Goal: Task Accomplishment & Management: Complete application form

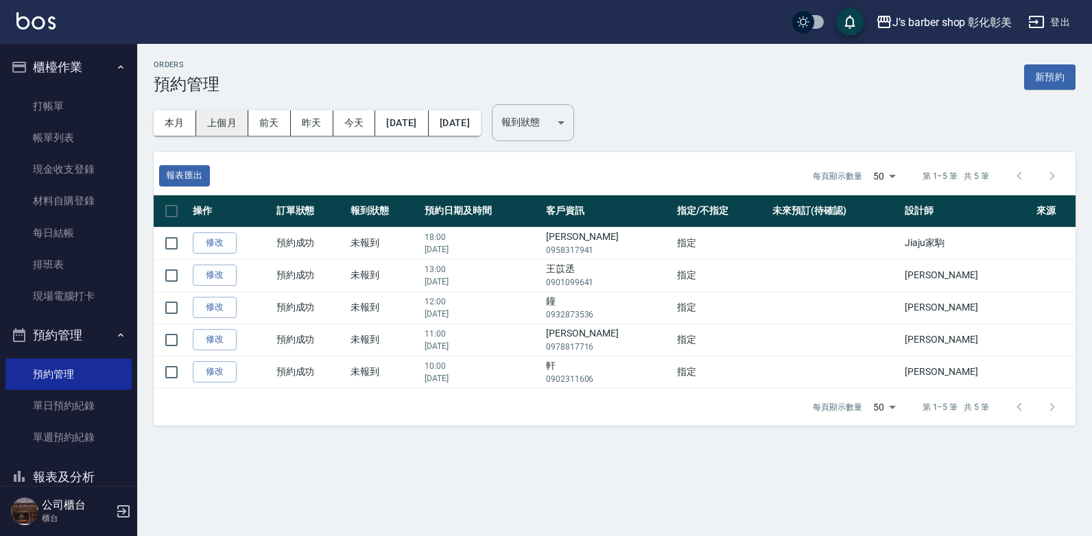
click at [220, 122] on button "上個月" at bounding box center [222, 122] width 52 height 25
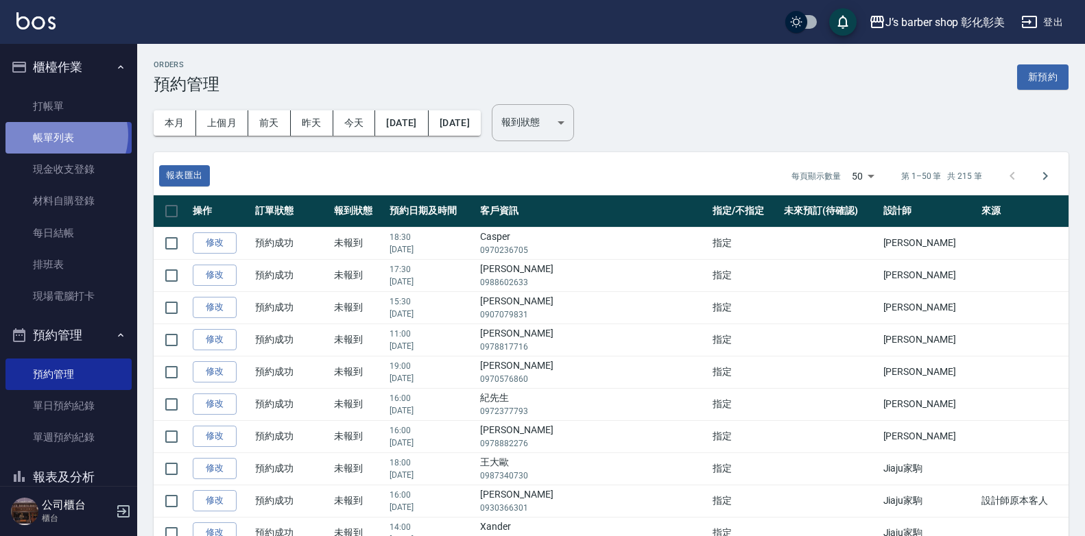
click at [62, 135] on link "帳單列表" at bounding box center [68, 138] width 126 height 32
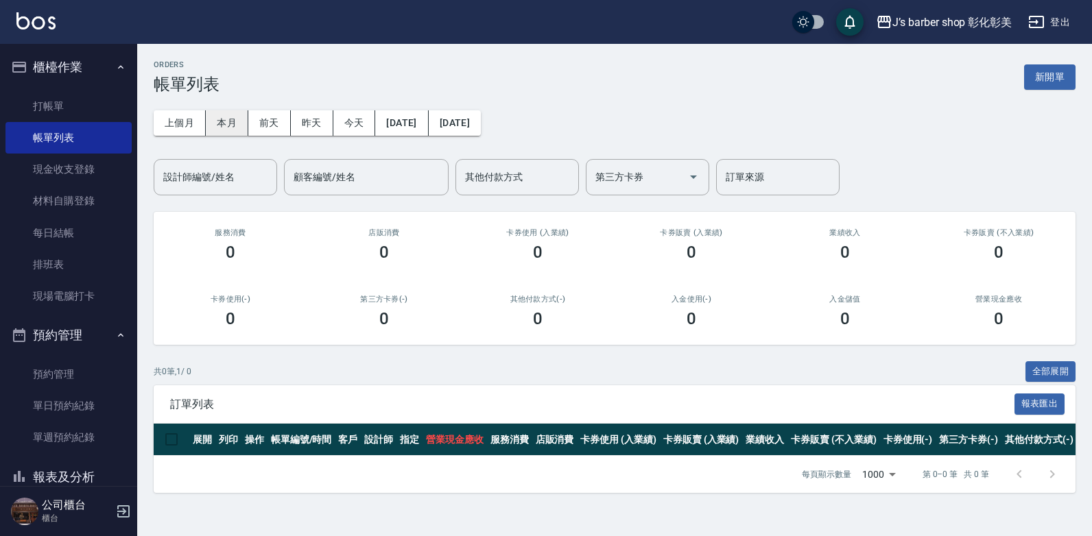
click at [222, 123] on button "本月" at bounding box center [227, 122] width 43 height 25
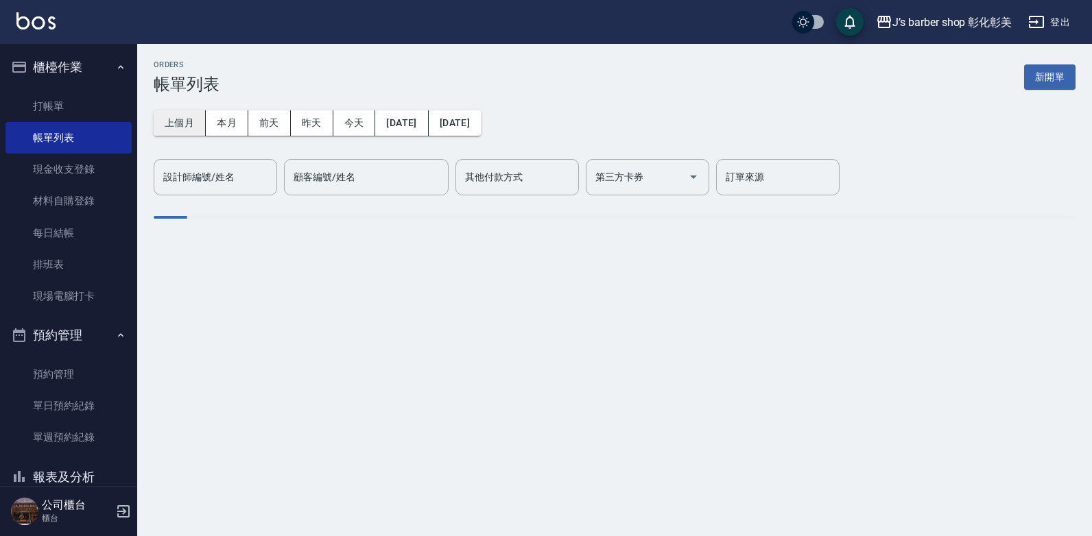
click at [178, 125] on button "上個月" at bounding box center [180, 122] width 52 height 25
click at [180, 123] on button "上個月" at bounding box center [180, 122] width 52 height 25
click at [335, 174] on div "顧客編號/姓名 顧客編號/姓名" at bounding box center [366, 177] width 165 height 36
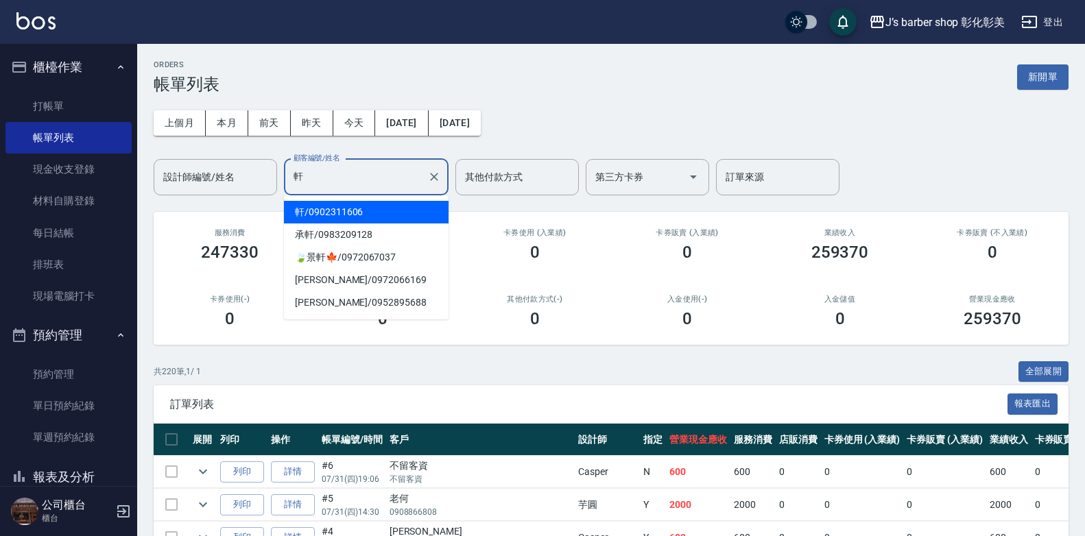
click at [351, 204] on span "軒 / 0902311606" at bounding box center [366, 212] width 165 height 23
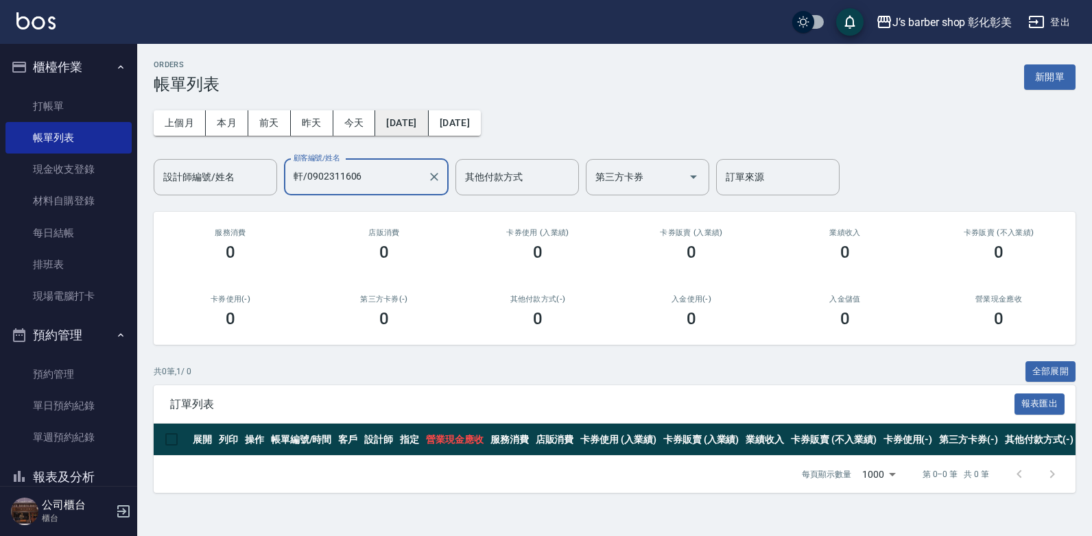
type input "軒/0902311606"
click at [424, 126] on button "[DATE]" at bounding box center [401, 122] width 53 height 25
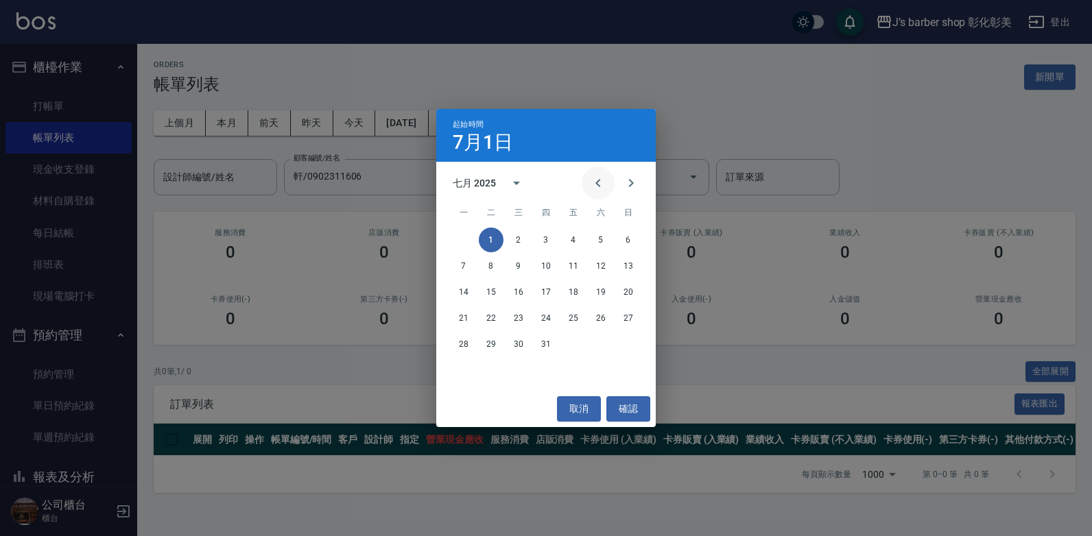
click at [591, 179] on icon "Previous month" at bounding box center [598, 183] width 16 height 16
click at [542, 238] on button "1" at bounding box center [546, 240] width 25 height 25
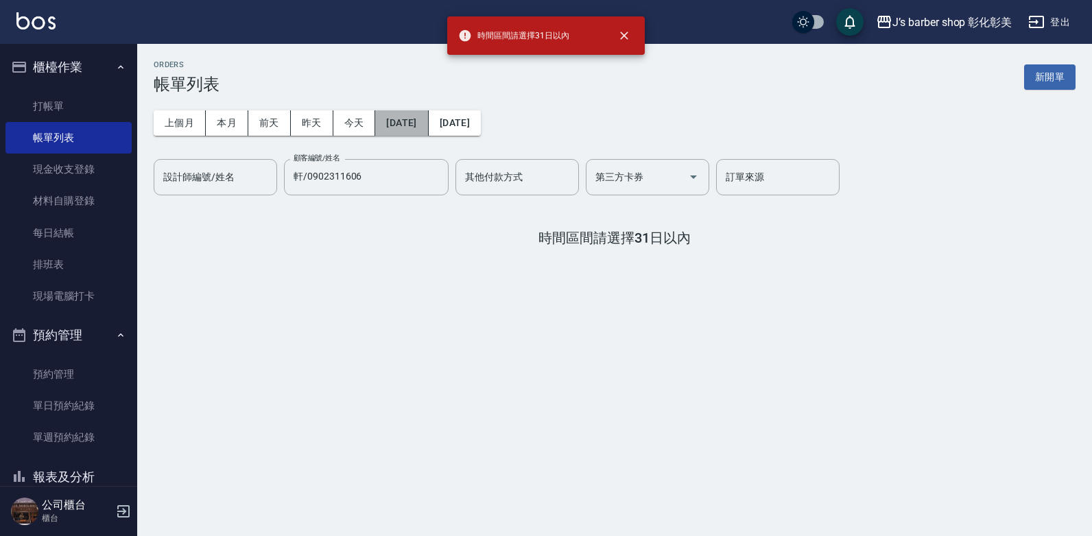
click at [428, 126] on button "[DATE]" at bounding box center [401, 122] width 53 height 25
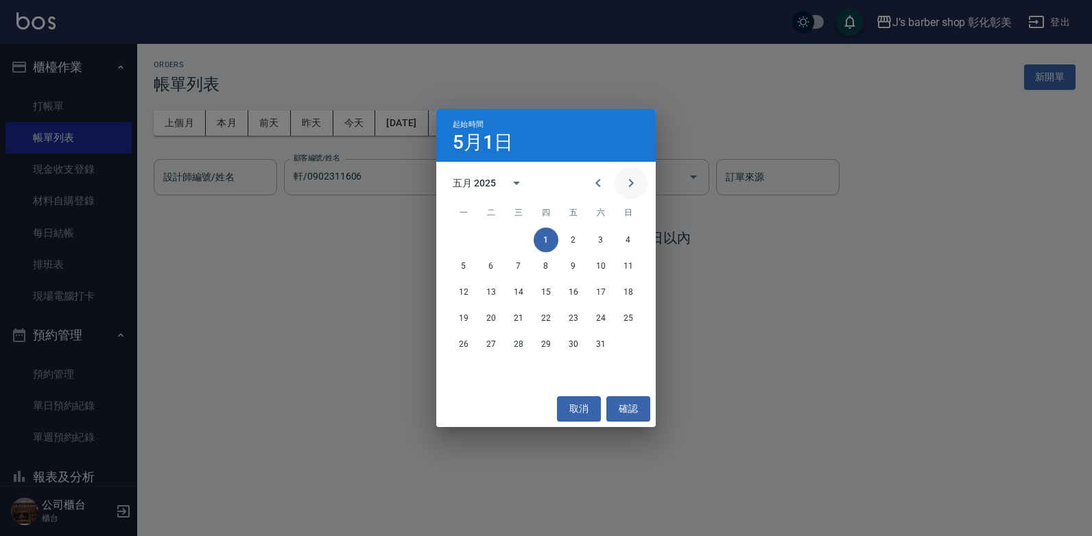
click at [624, 187] on icon "Next month" at bounding box center [631, 183] width 16 height 16
click at [633, 242] on button "1" at bounding box center [628, 240] width 25 height 25
click at [633, 242] on div "ORDERS 帳單列表 新開單 上個月 本月 [DATE] [DATE] [DATE] [DATE] [DATE] 設計師編號/姓名 設計師編號/姓名 顧客編…" at bounding box center [614, 153] width 955 height 219
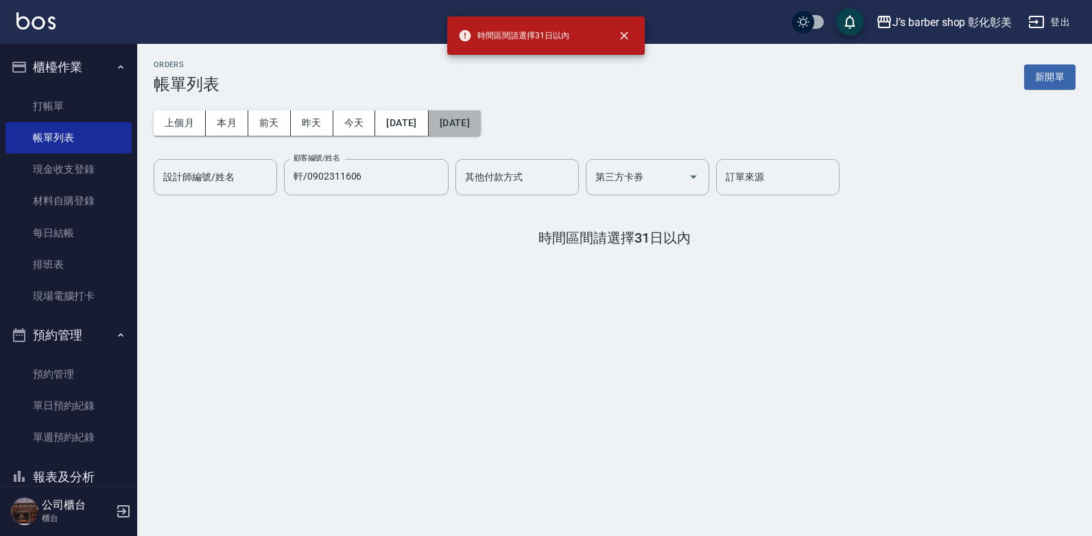
click at [481, 122] on button "[DATE]" at bounding box center [455, 122] width 52 height 25
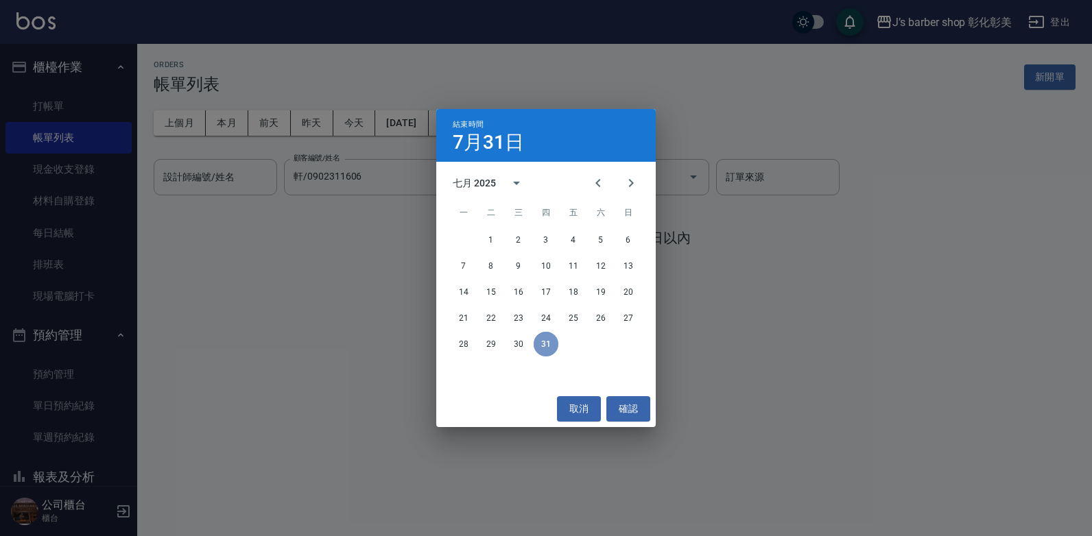
click at [546, 341] on button "31" at bounding box center [546, 344] width 25 height 25
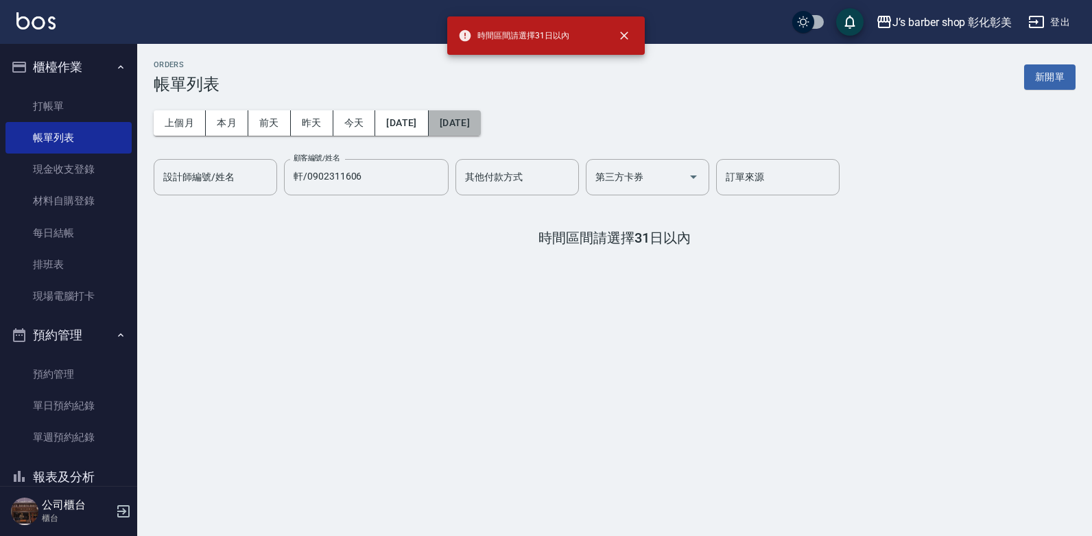
click at [475, 128] on button "[DATE]" at bounding box center [455, 122] width 52 height 25
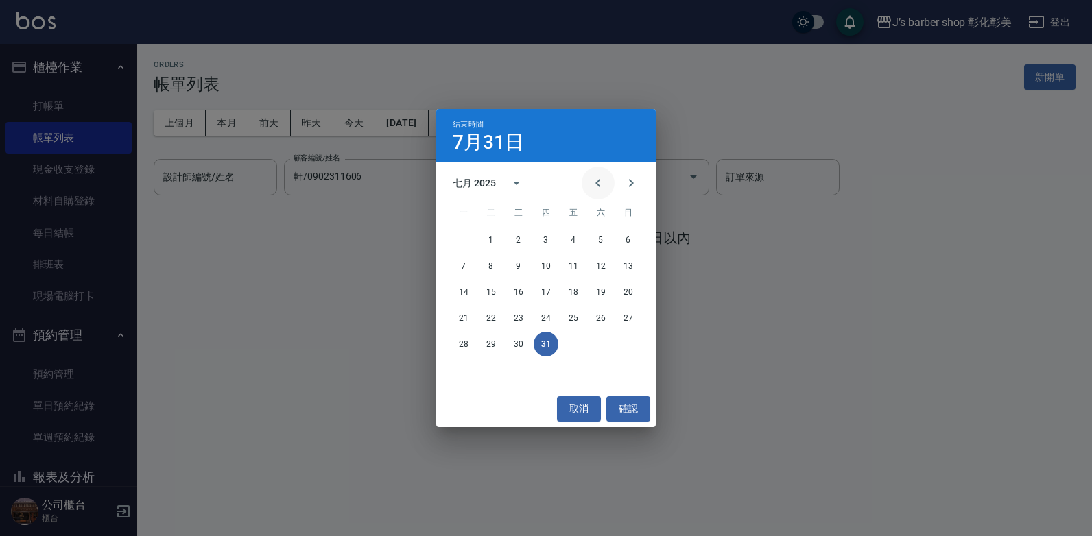
click at [597, 182] on icon "Previous month" at bounding box center [598, 183] width 16 height 16
click at [465, 370] on button "30" at bounding box center [463, 370] width 25 height 25
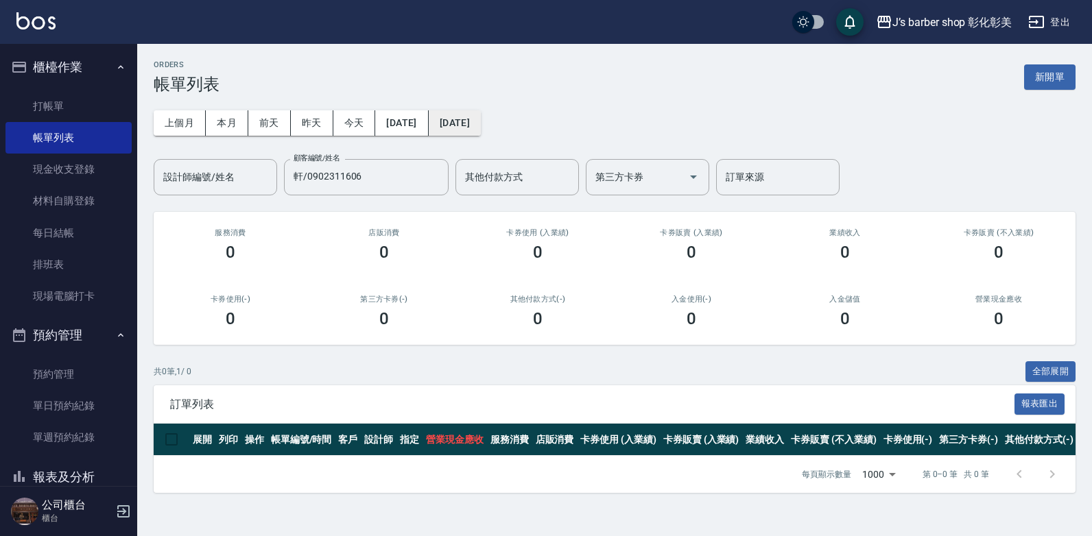
click at [481, 131] on button "[DATE]" at bounding box center [455, 122] width 52 height 25
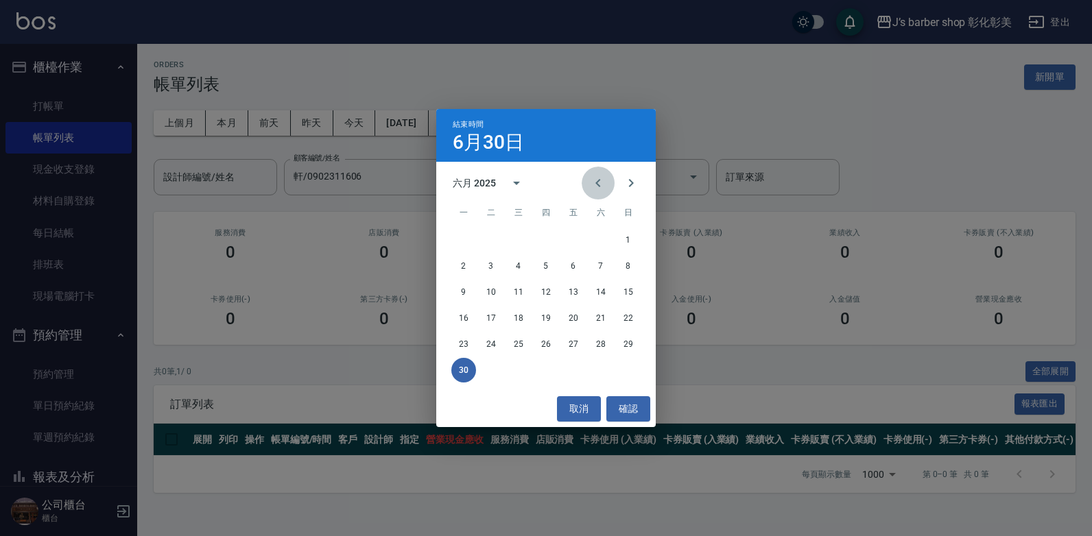
click at [590, 180] on icon "Previous month" at bounding box center [598, 183] width 16 height 16
click at [606, 345] on button "31" at bounding box center [601, 344] width 25 height 25
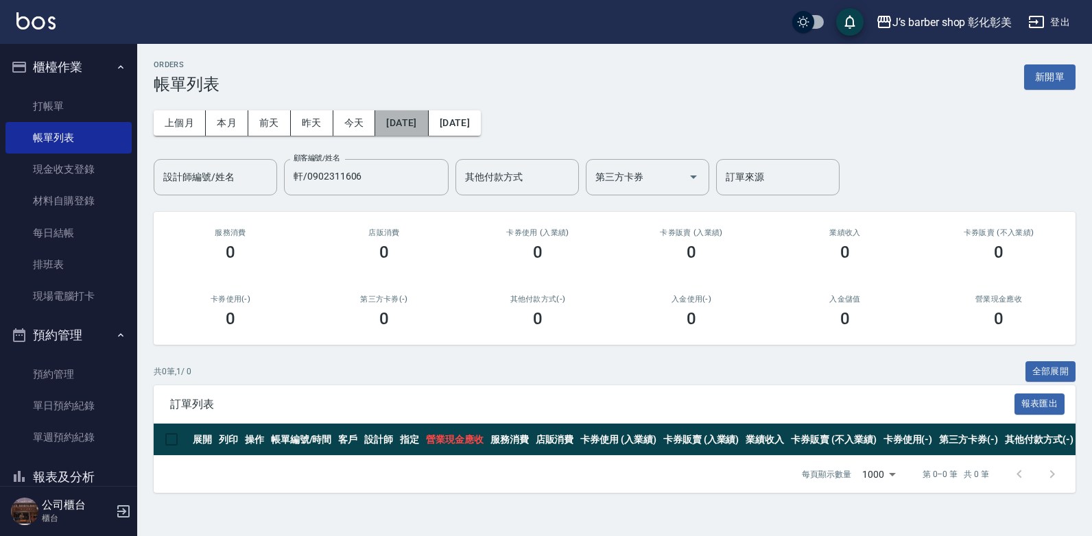
click at [399, 126] on button "[DATE]" at bounding box center [401, 122] width 53 height 25
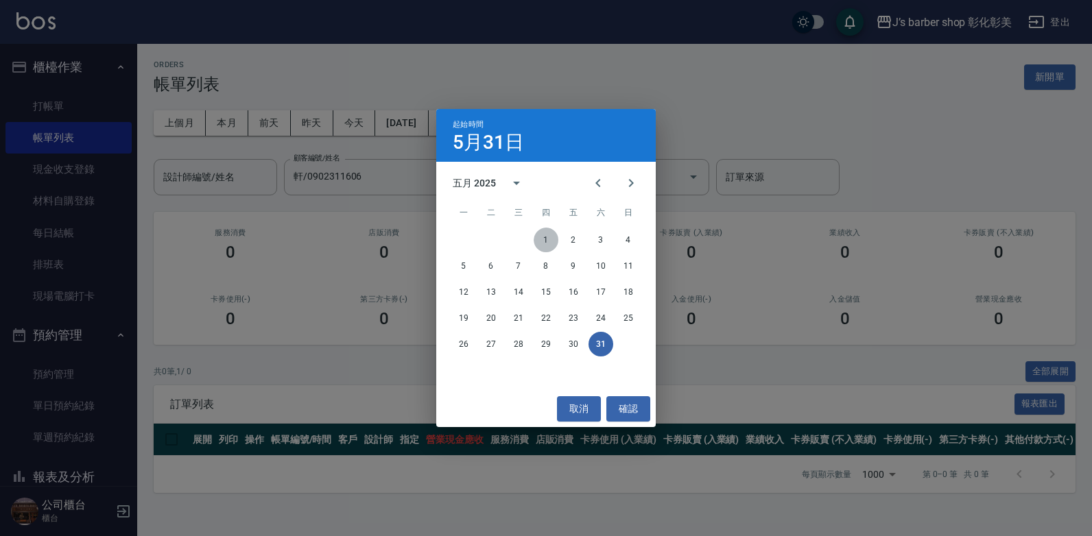
click at [547, 241] on button "1" at bounding box center [546, 240] width 25 height 25
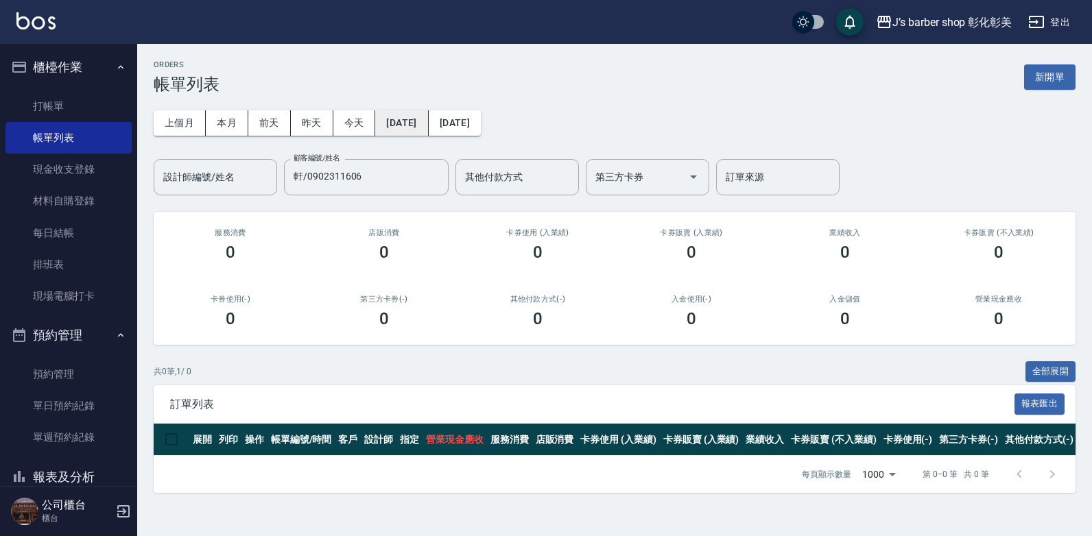
click at [414, 119] on button "[DATE]" at bounding box center [401, 122] width 53 height 25
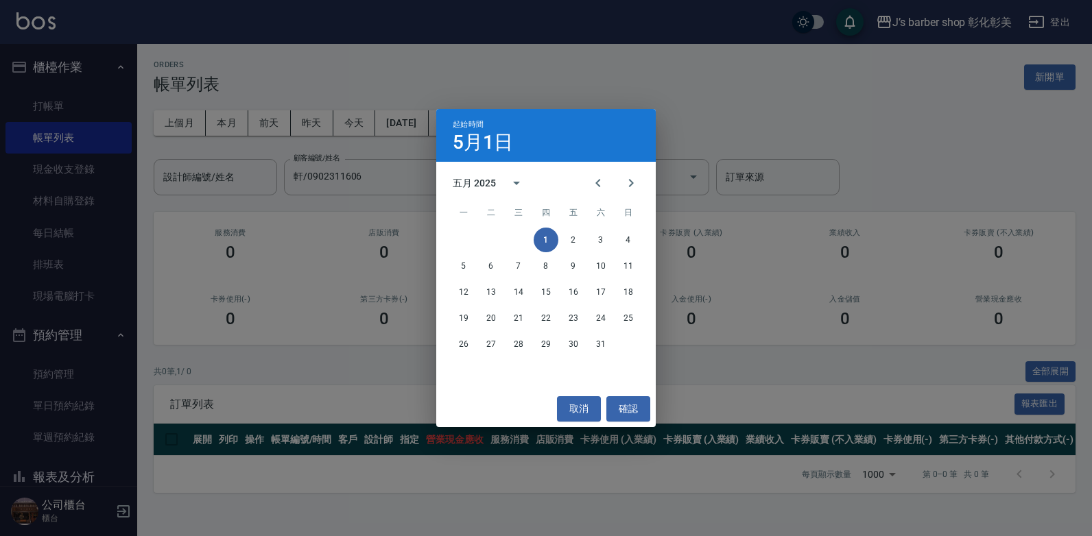
click at [49, 108] on div "起始時間 [DATE] 五月 2025 一 二 三 四 五 六 日 1 2 3 4 5 6 7 8 9 10 11 12 13 14 15 16 17 18 …" at bounding box center [546, 268] width 1092 height 536
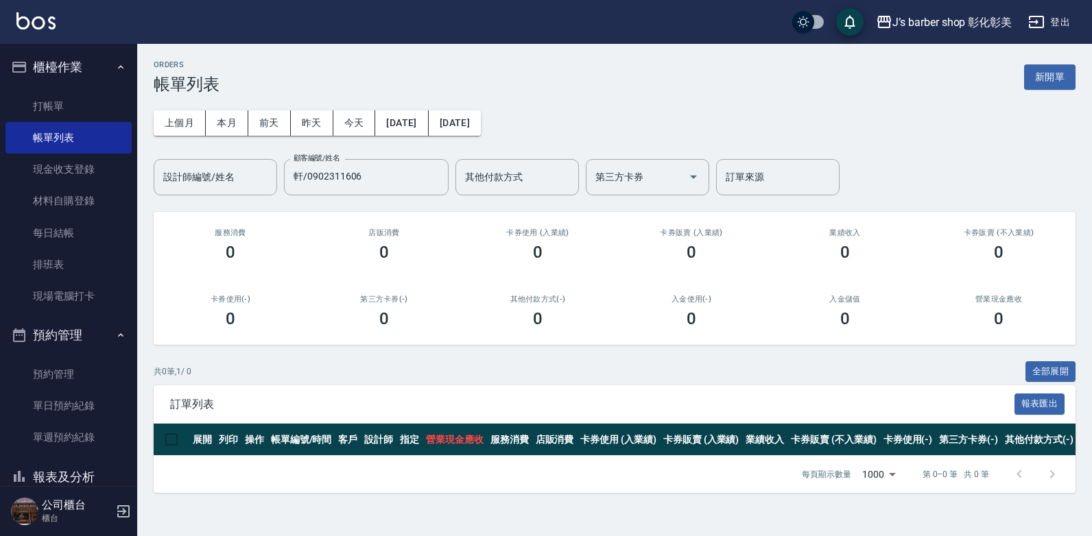
click at [49, 108] on div "起始時間 [DATE] 五月 2025 一 二 三 四 五 六 日 1 2 3 4 5 6 7 8 9 10 11 12 13 14 15 16 17 18 …" at bounding box center [546, 268] width 1092 height 536
click at [54, 110] on link "打帳單" at bounding box center [68, 107] width 126 height 32
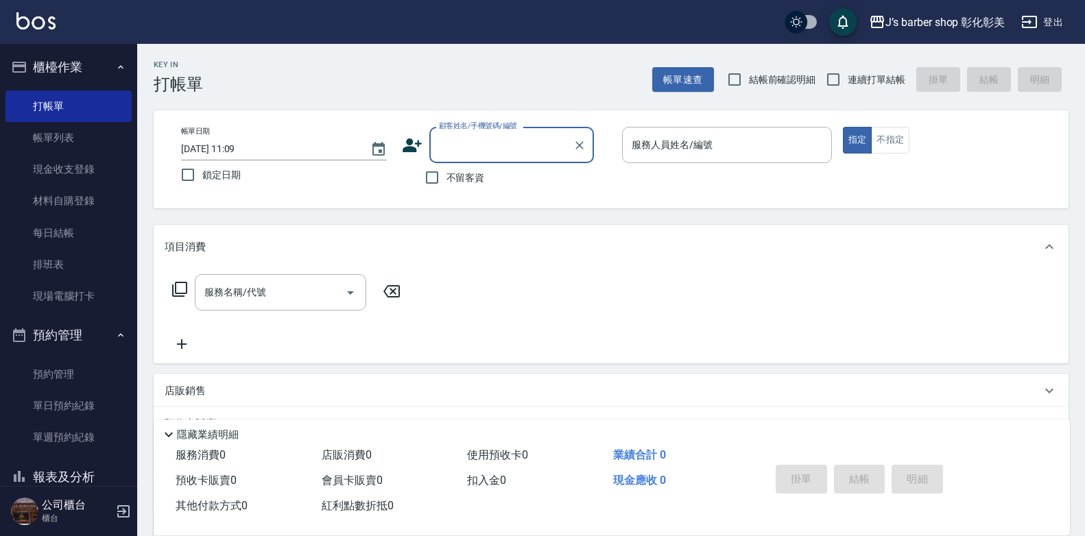
click at [240, 148] on input "[DATE] 11:09" at bounding box center [269, 149] width 176 height 23
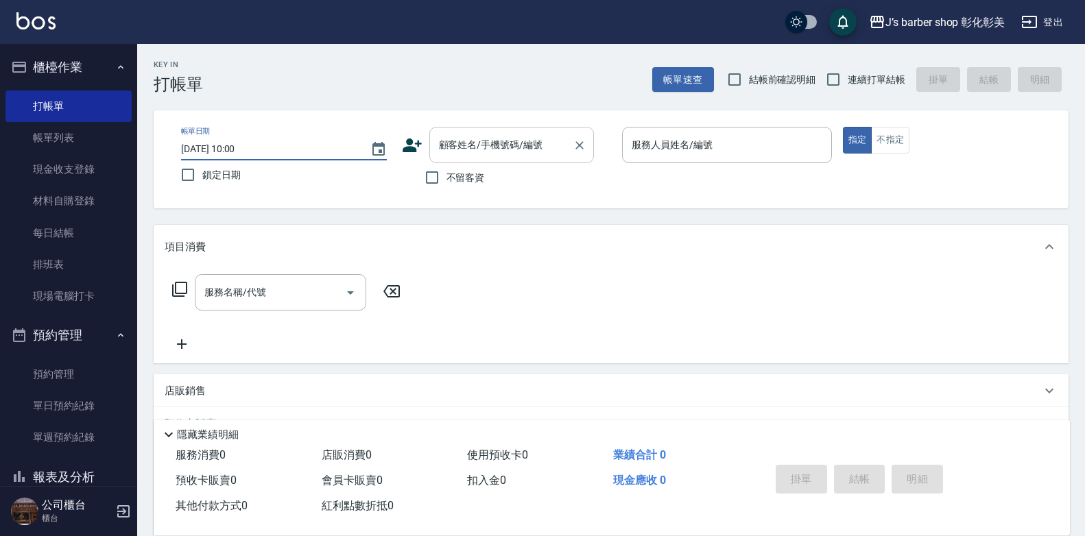
type input "[DATE] 10:00"
click at [456, 142] on div "顧客姓名/手機號碼/編號 顧客姓名/手機號碼/編號" at bounding box center [511, 145] width 165 height 36
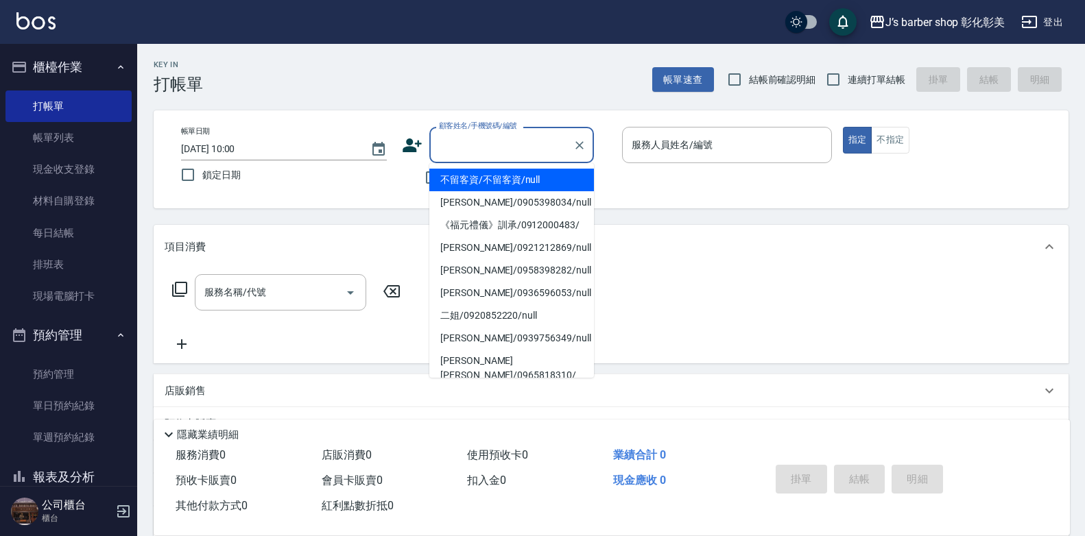
type input "v"
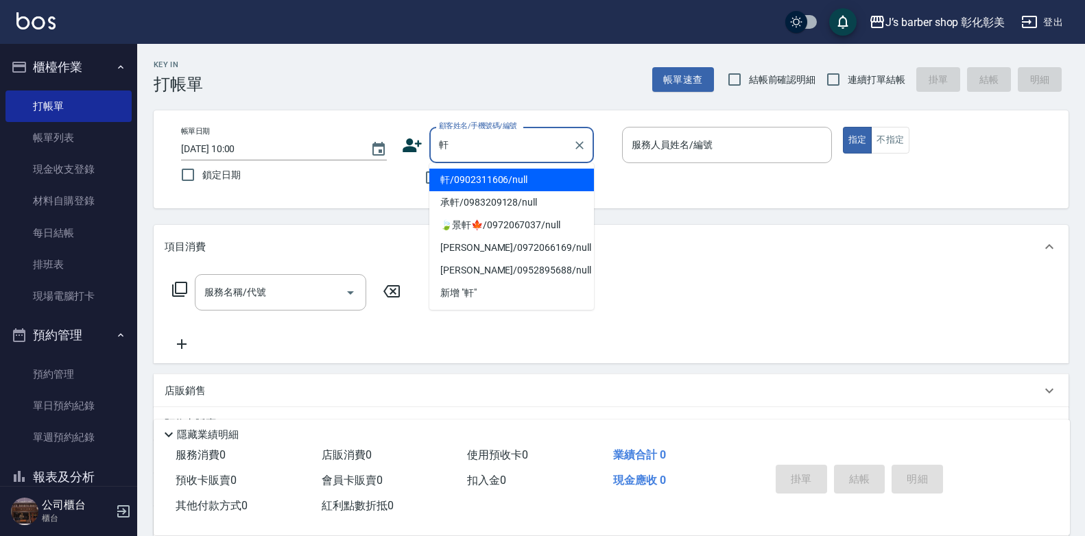
click at [569, 173] on li "軒/0902311606/null" at bounding box center [511, 180] width 165 height 23
type input "軒/0902311606/null"
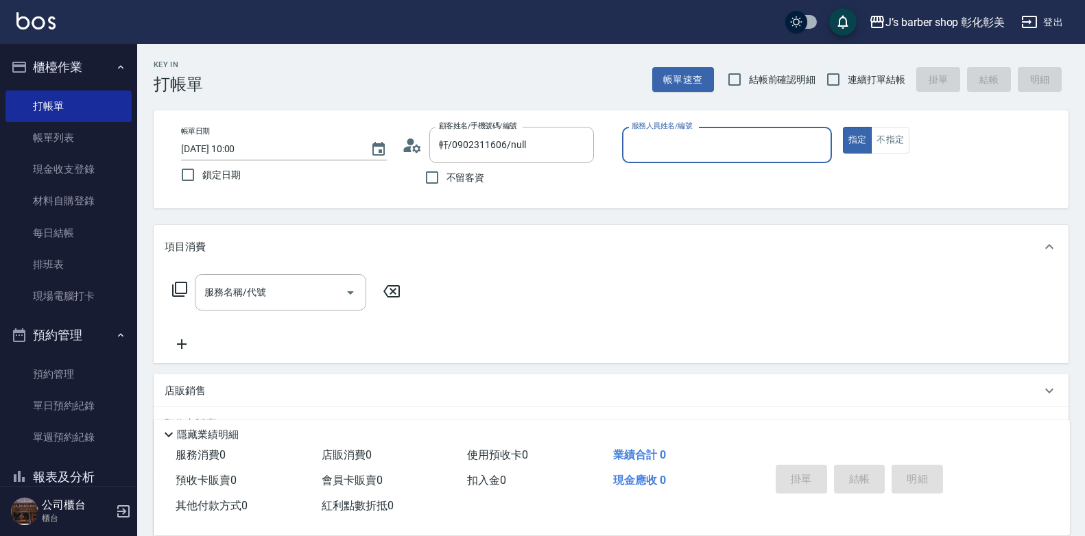
click at [686, 147] on input "服務人員姓名/編號" at bounding box center [727, 145] width 198 height 24
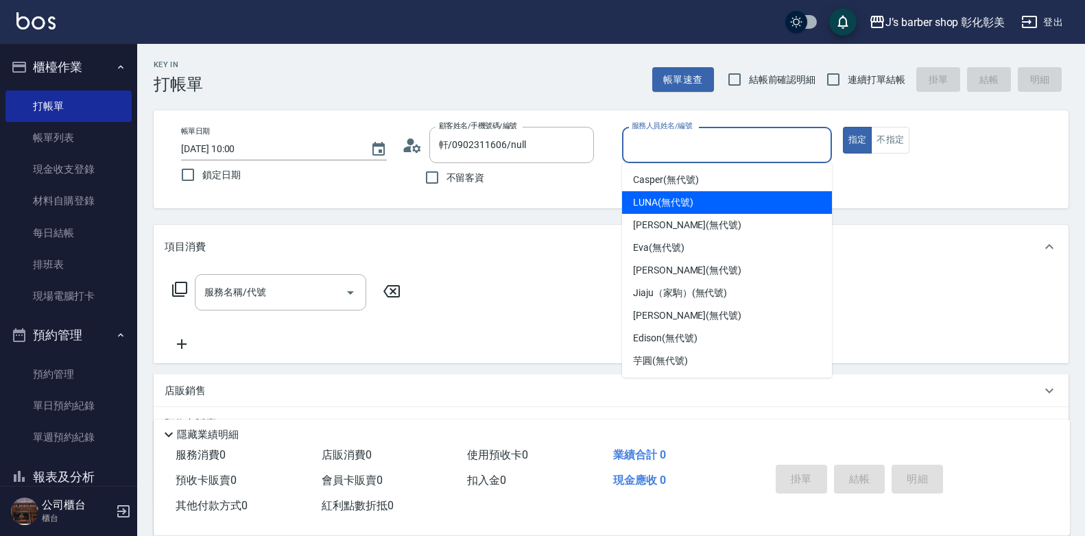
click at [650, 200] on span "LUNA (無代號)" at bounding box center [663, 203] width 60 height 14
type input "LUNA(無代號)"
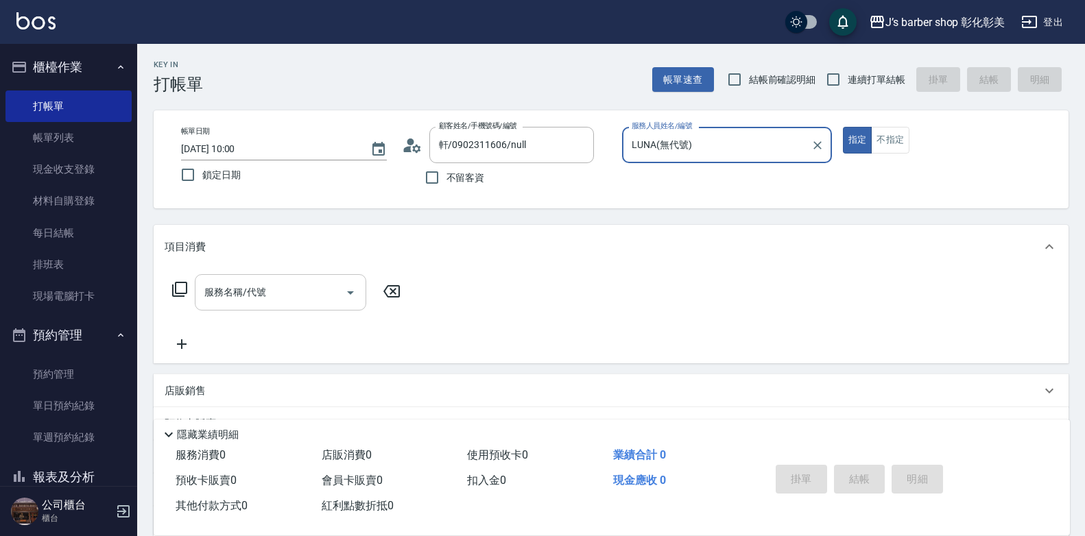
click at [324, 290] on input "服務名稱/代號" at bounding box center [270, 293] width 139 height 24
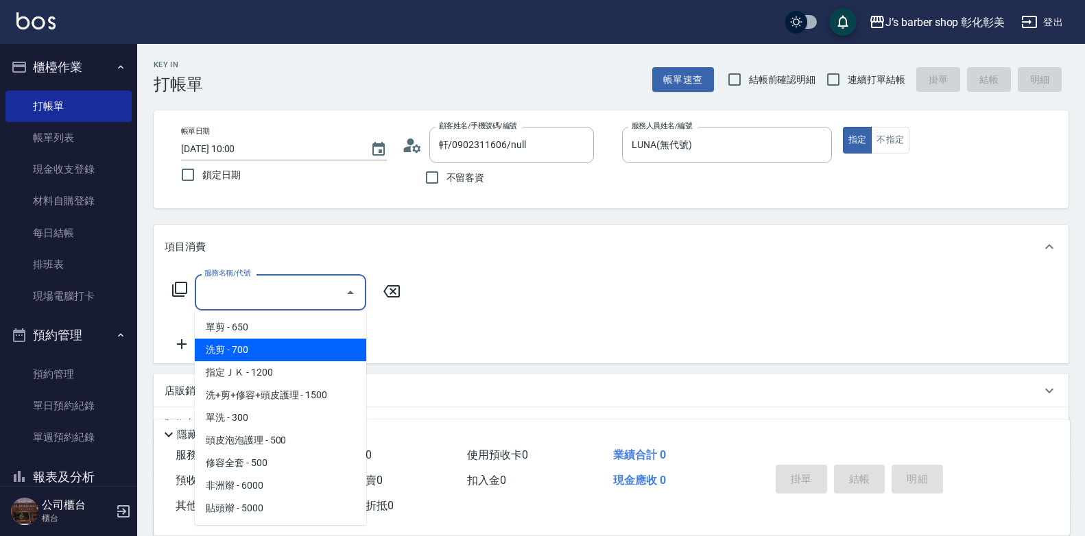
click at [298, 359] on span "洗剪 - 700" at bounding box center [281, 350] width 172 height 23
type input "洗剪(101)"
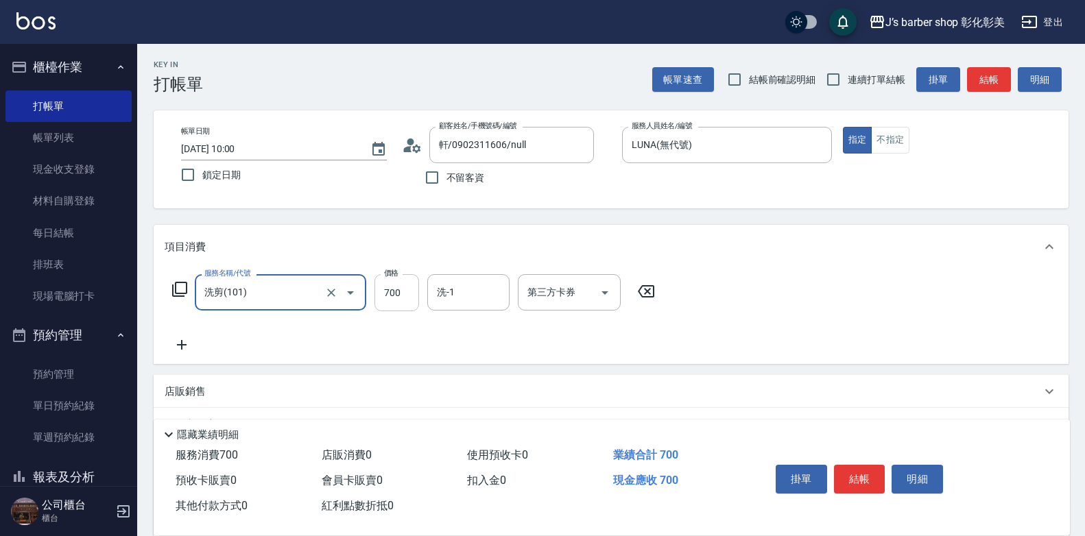
click at [396, 296] on input "700" at bounding box center [397, 292] width 45 height 37
type input "800"
click at [498, 294] on input "洗-1" at bounding box center [469, 293] width 70 height 24
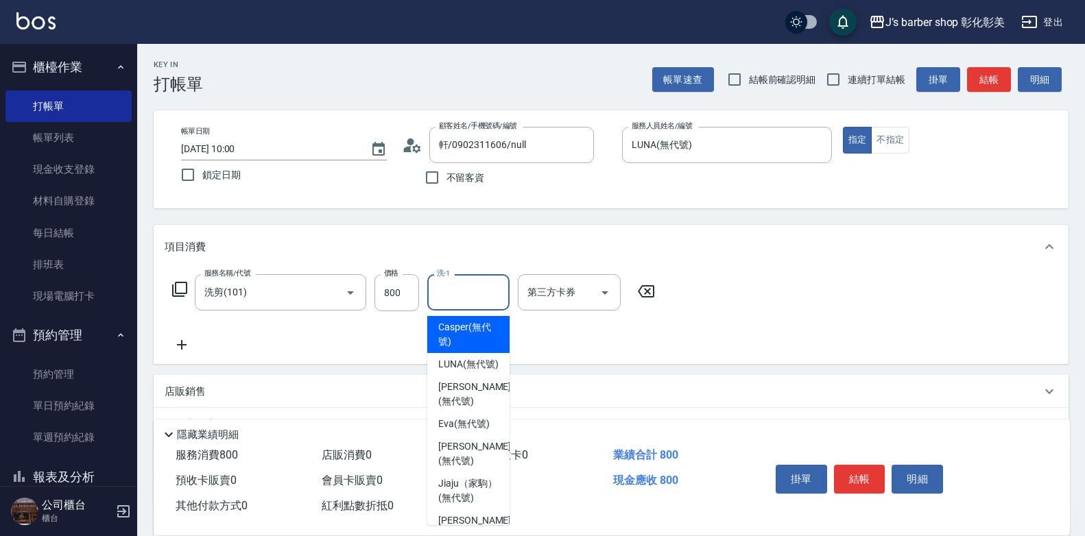
click at [498, 294] on input "洗-1" at bounding box center [469, 293] width 70 height 24
click at [469, 366] on span "LUNA (無代號)" at bounding box center [468, 364] width 60 height 14
type input "LUNA(無代號)"
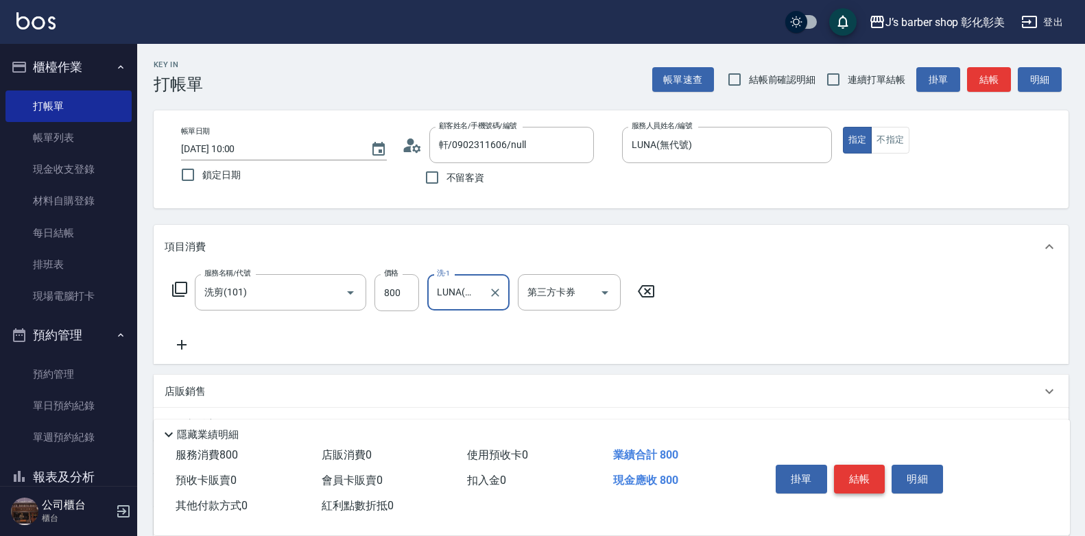
click at [868, 473] on button "結帳" at bounding box center [859, 479] width 51 height 29
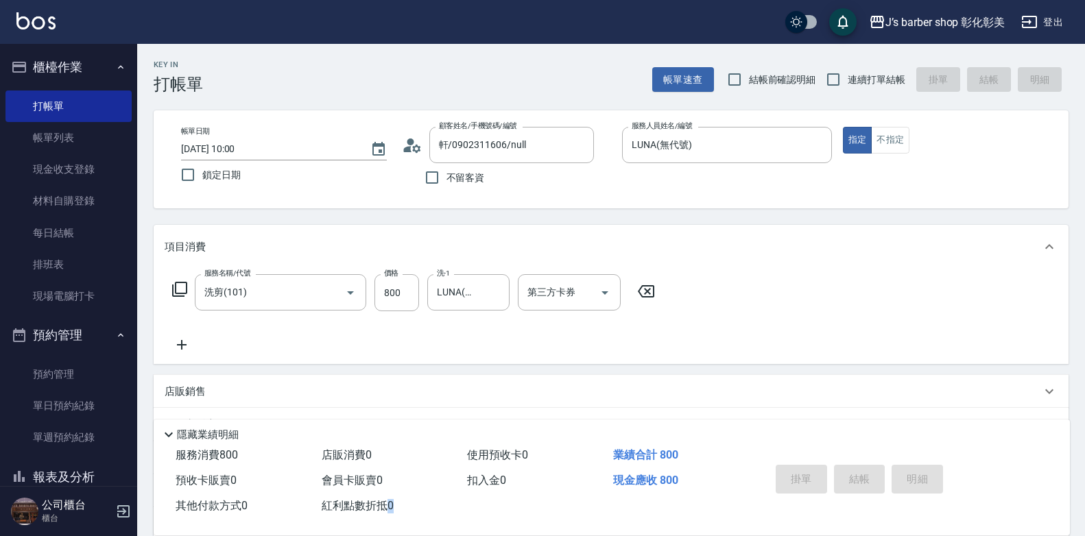
click at [868, 473] on div "掛單 結帳 明細" at bounding box center [859, 481] width 179 height 43
